Goal: Information Seeking & Learning: Learn about a topic

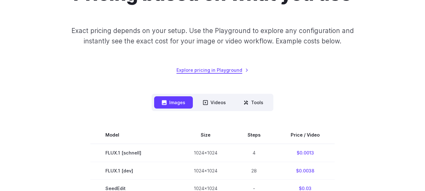
click at [209, 72] on link "Explore pricing in Playground" at bounding box center [212, 69] width 72 height 7
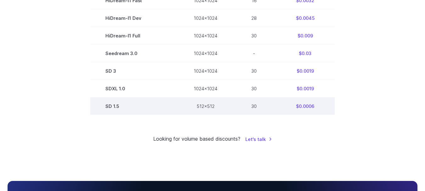
scroll to position [432, 0]
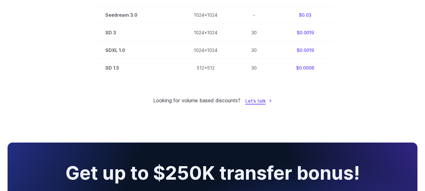
click at [256, 101] on link "Let's talk" at bounding box center [258, 100] width 27 height 7
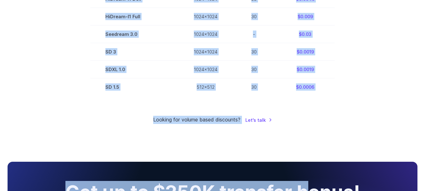
scroll to position [459, 0]
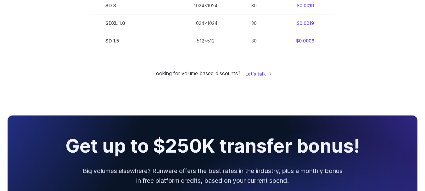
drag, startPoint x: 103, startPoint y: 70, endPoint x: 325, endPoint y: 54, distance: 222.5
copy table
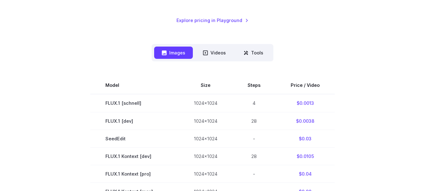
scroll to position [118, 0]
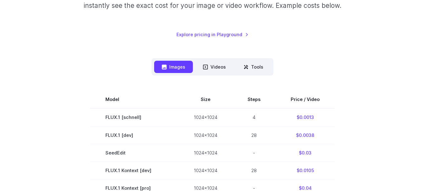
click at [304, 47] on div "Pricing based on what you use Exact pricing depends on your setup. Use the Play…" at bounding box center [213, 182] width 410 height 471
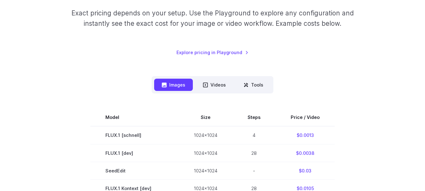
scroll to position [103, 0]
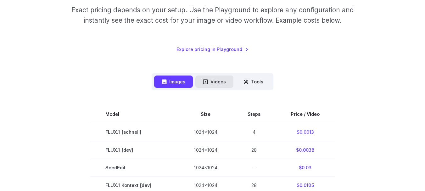
click at [219, 82] on button "Videos" at bounding box center [214, 81] width 38 height 12
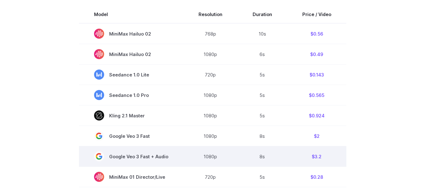
scroll to position [118, 0]
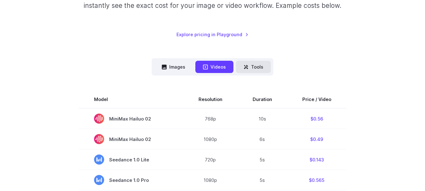
click at [247, 72] on button "Tools" at bounding box center [253, 67] width 35 height 12
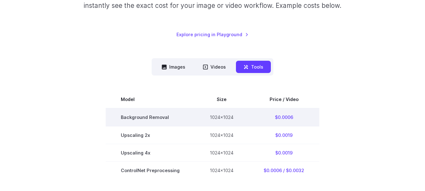
scroll to position [128, 0]
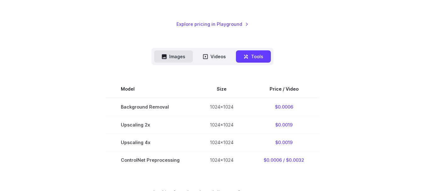
click at [187, 53] on button "Images" at bounding box center [173, 56] width 39 height 12
